Goal: Information Seeking & Learning: Learn about a topic

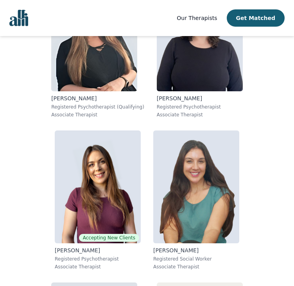
scroll to position [534, 0]
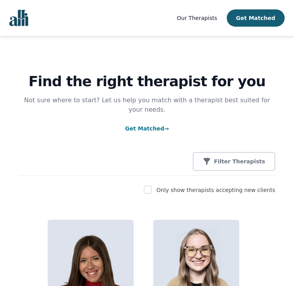
scroll to position [463, 0]
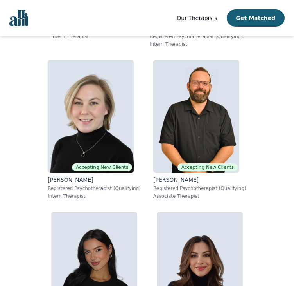
click at [217, 21] on span "Our Therapists" at bounding box center [197, 18] width 40 height 6
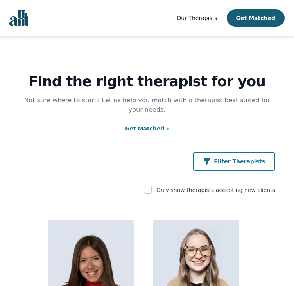
click at [236, 160] on button "Filter Therapists" at bounding box center [234, 161] width 83 height 19
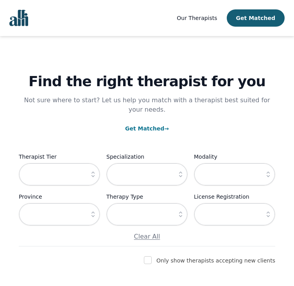
click at [94, 170] on icon "button" at bounding box center [93, 174] width 8 height 8
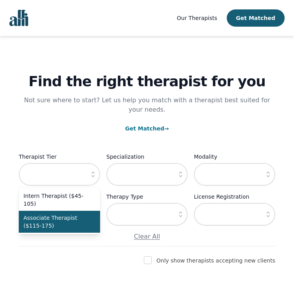
click at [60, 214] on span "Associate Therapist ($115-175)" at bounding box center [54, 222] width 63 height 16
type input "Associate Therapist ($115-175)"
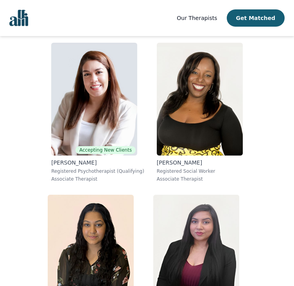
scroll to position [709, 0]
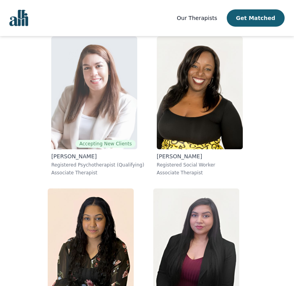
click at [94, 84] on img at bounding box center [94, 92] width 86 height 113
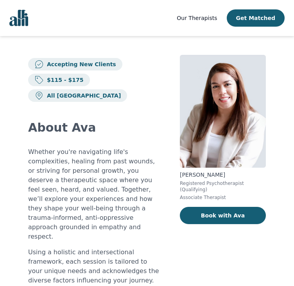
scroll to position [202, 0]
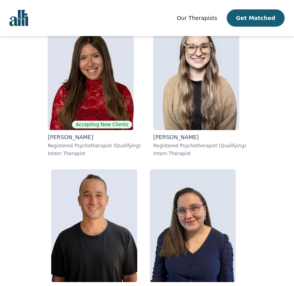
click at [217, 19] on span "Our Therapists" at bounding box center [197, 18] width 40 height 6
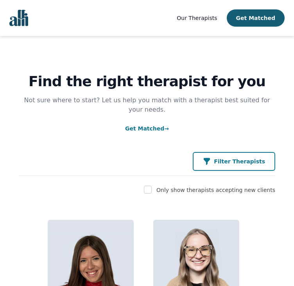
click at [246, 157] on p "Filter Therapists" at bounding box center [239, 161] width 51 height 8
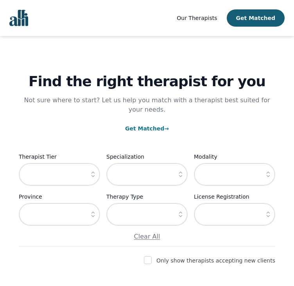
click at [97, 168] on button "button" at bounding box center [93, 174] width 14 height 23
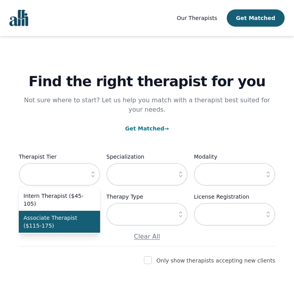
click at [58, 214] on span "Associate Therapist ($115-175)" at bounding box center [54, 222] width 63 height 16
type input "Associate Therapist ($115-175)"
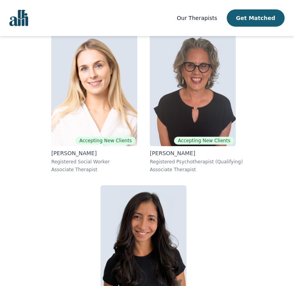
scroll to position [1929, 0]
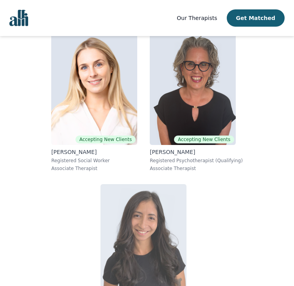
click at [146, 217] on img at bounding box center [144, 240] width 86 height 113
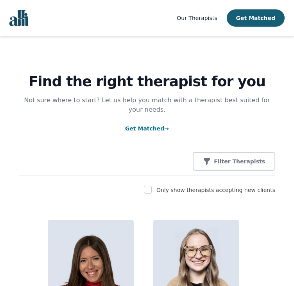
scroll to position [146, 0]
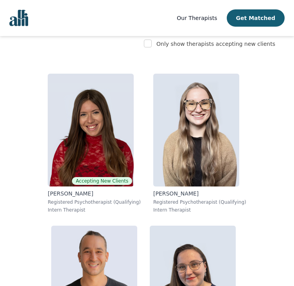
click at [216, 19] on span "Our Therapists" at bounding box center [197, 18] width 40 height 6
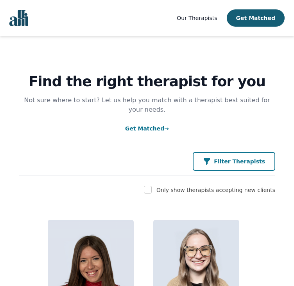
click at [226, 157] on p "Filter Therapists" at bounding box center [239, 161] width 51 height 8
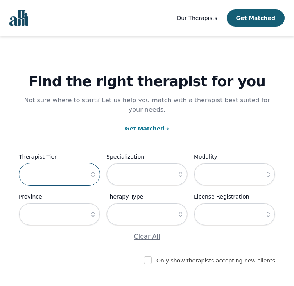
click at [69, 163] on input "text" at bounding box center [59, 174] width 81 height 23
click at [95, 170] on icon "button" at bounding box center [93, 174] width 8 height 8
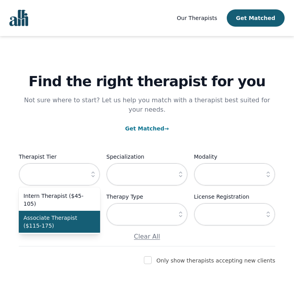
click at [69, 217] on span "Associate Therapist ($115-175)" at bounding box center [54, 222] width 63 height 16
type input "Associate Therapist ($115-175)"
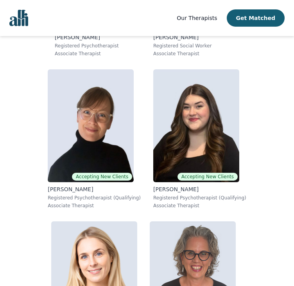
scroll to position [1736, 0]
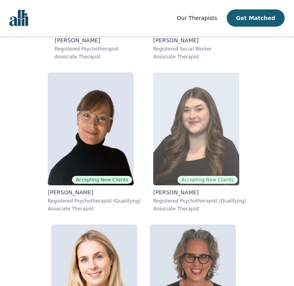
click at [220, 122] on img at bounding box center [196, 128] width 86 height 113
